Goal: Check status: Check status

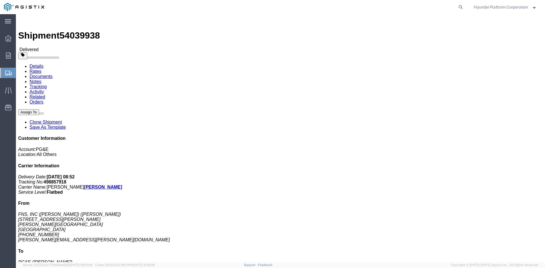
click at [0, 0] on span "Shipment Manager" at bounding box center [0, 0] width 0 height 0
